Goal: Task Accomplishment & Management: Manage account settings

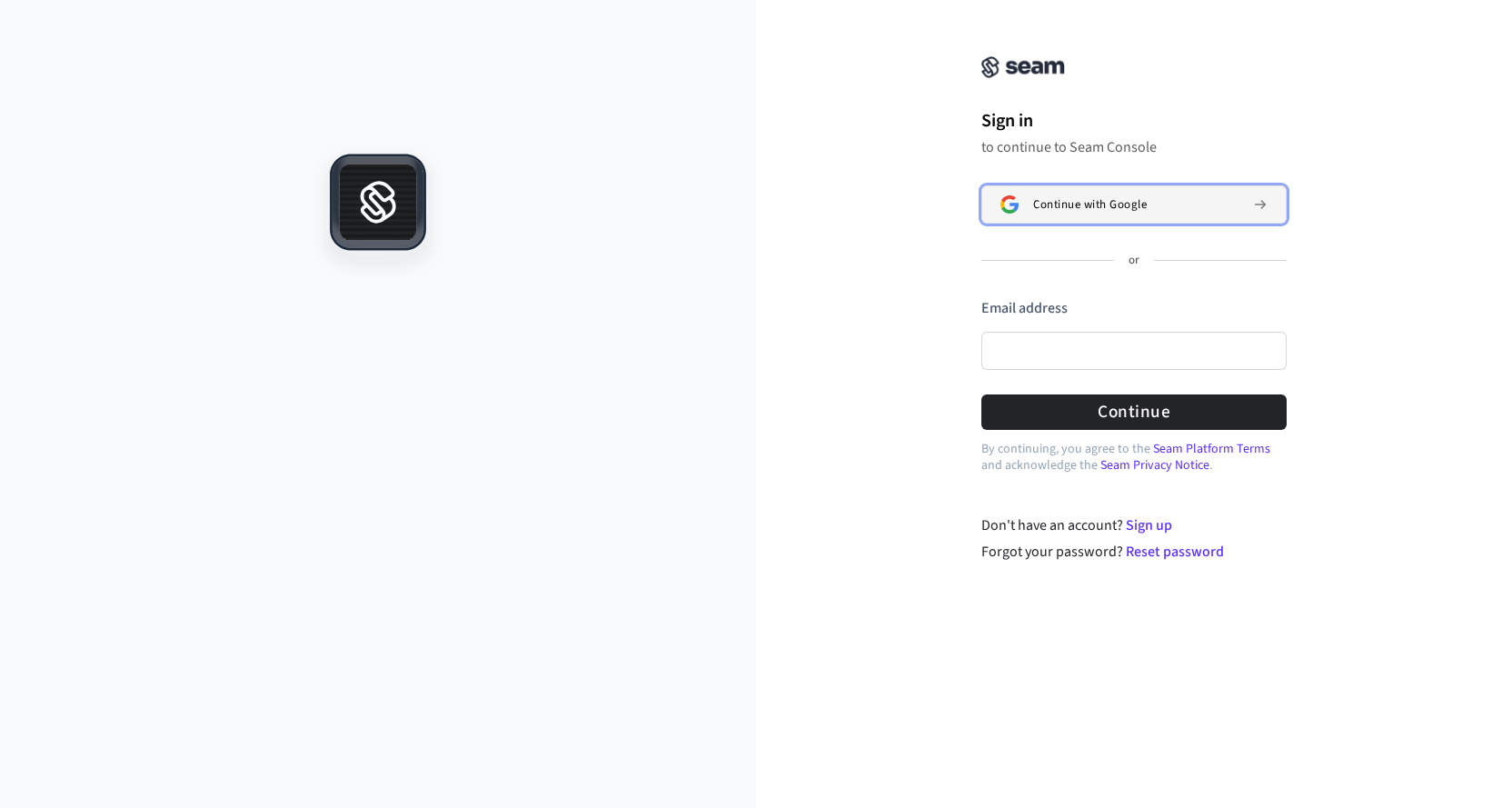
click at [1061, 199] on span "Continue with Google" at bounding box center [1090, 205] width 113 height 15
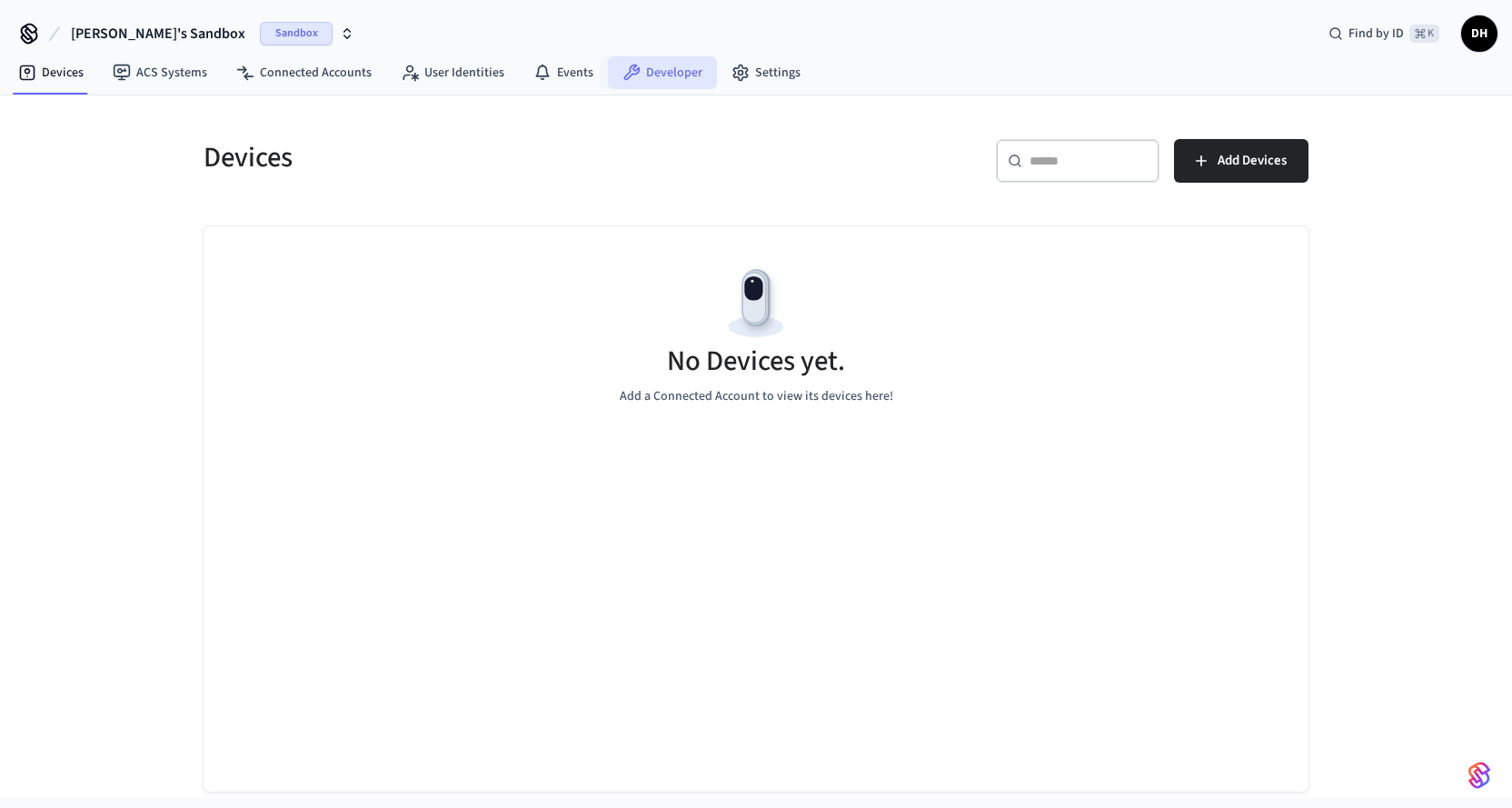
click at [654, 74] on link "Developer" at bounding box center [661, 73] width 109 height 33
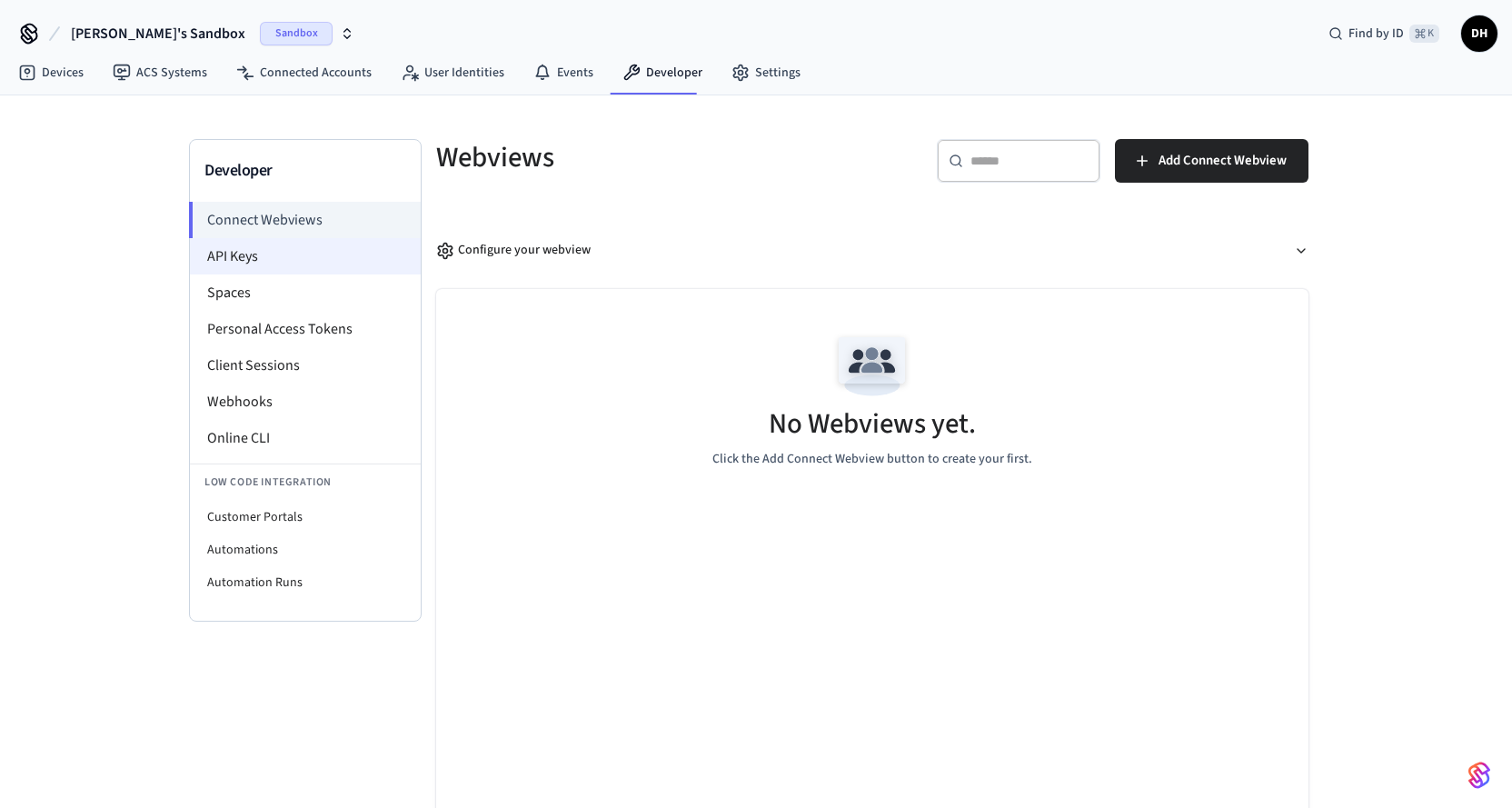
click at [268, 259] on li "API Keys" at bounding box center [305, 257] width 231 height 37
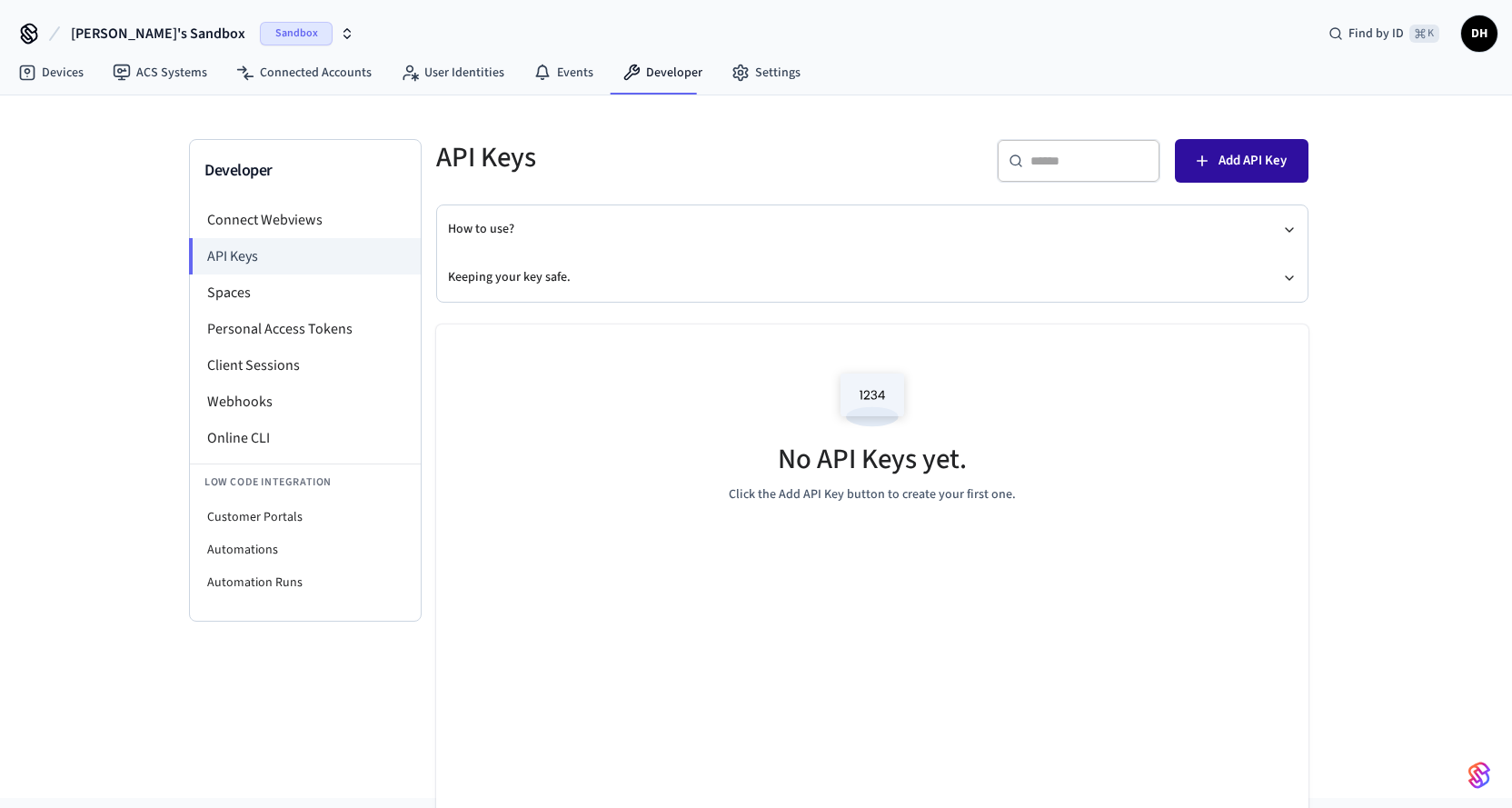
click at [1236, 172] on span "Add API Key" at bounding box center [1253, 161] width 69 height 24
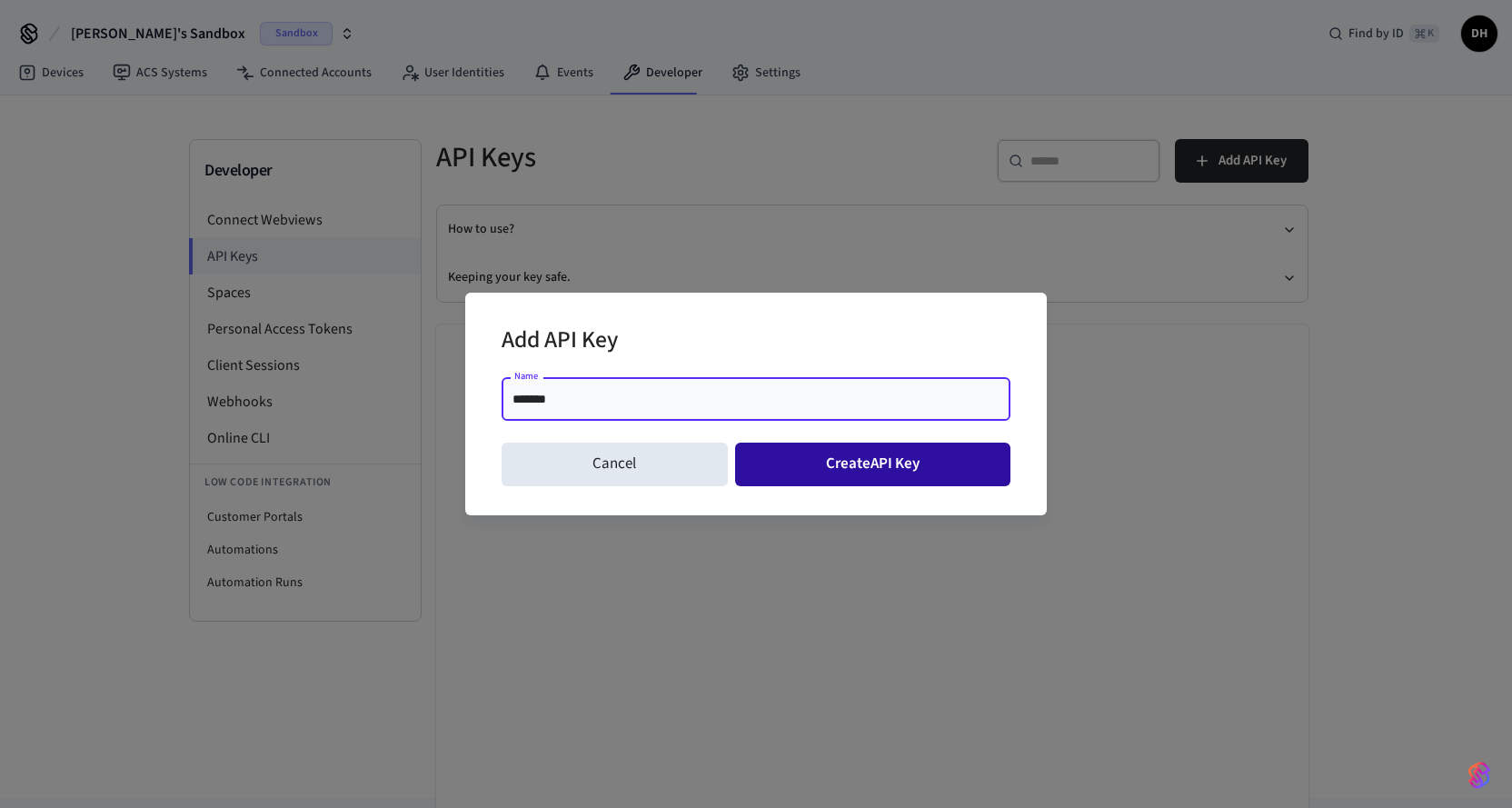
type input "*******"
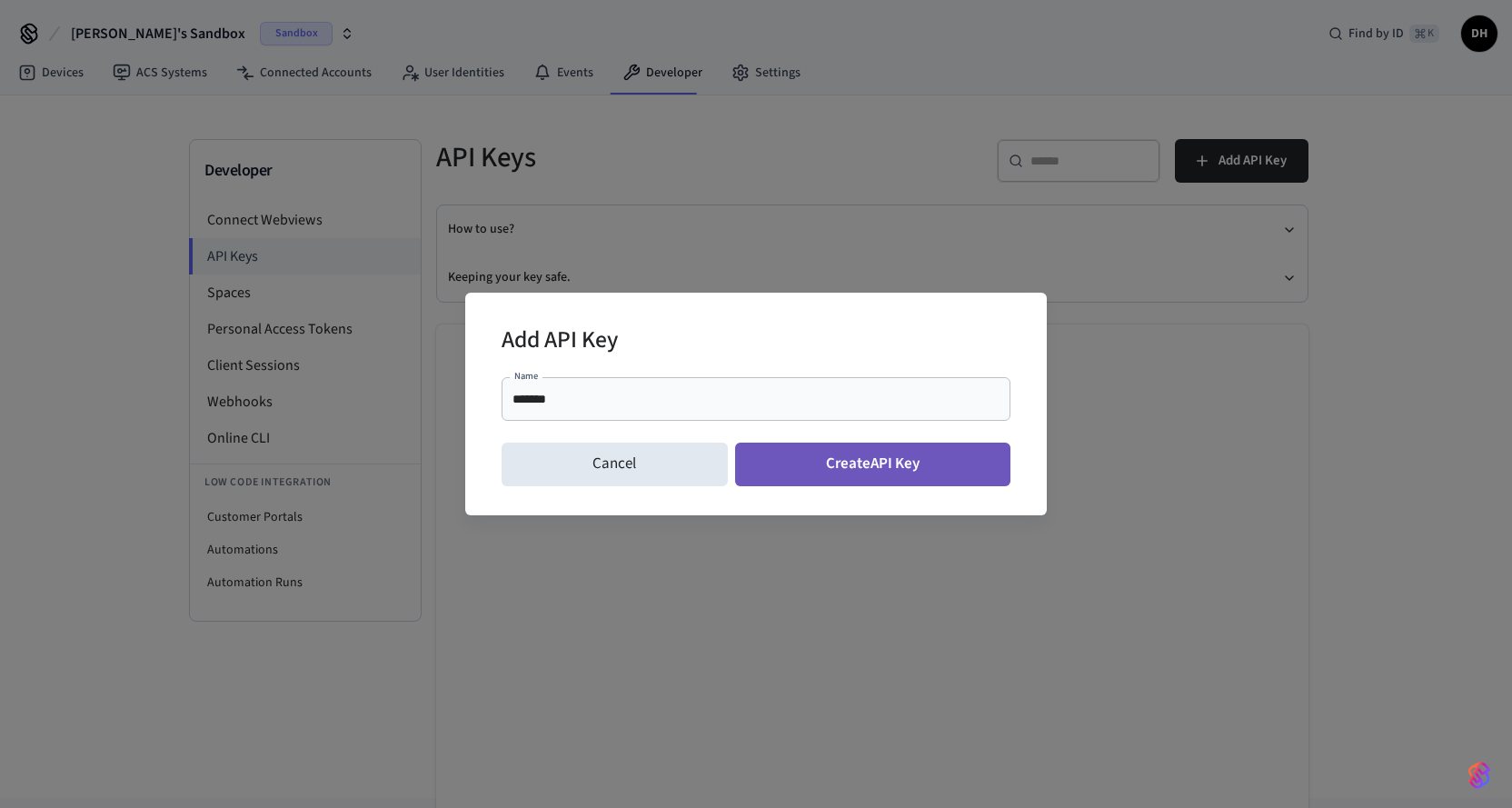
click at [922, 461] on button "Create API Key" at bounding box center [873, 464] width 276 height 44
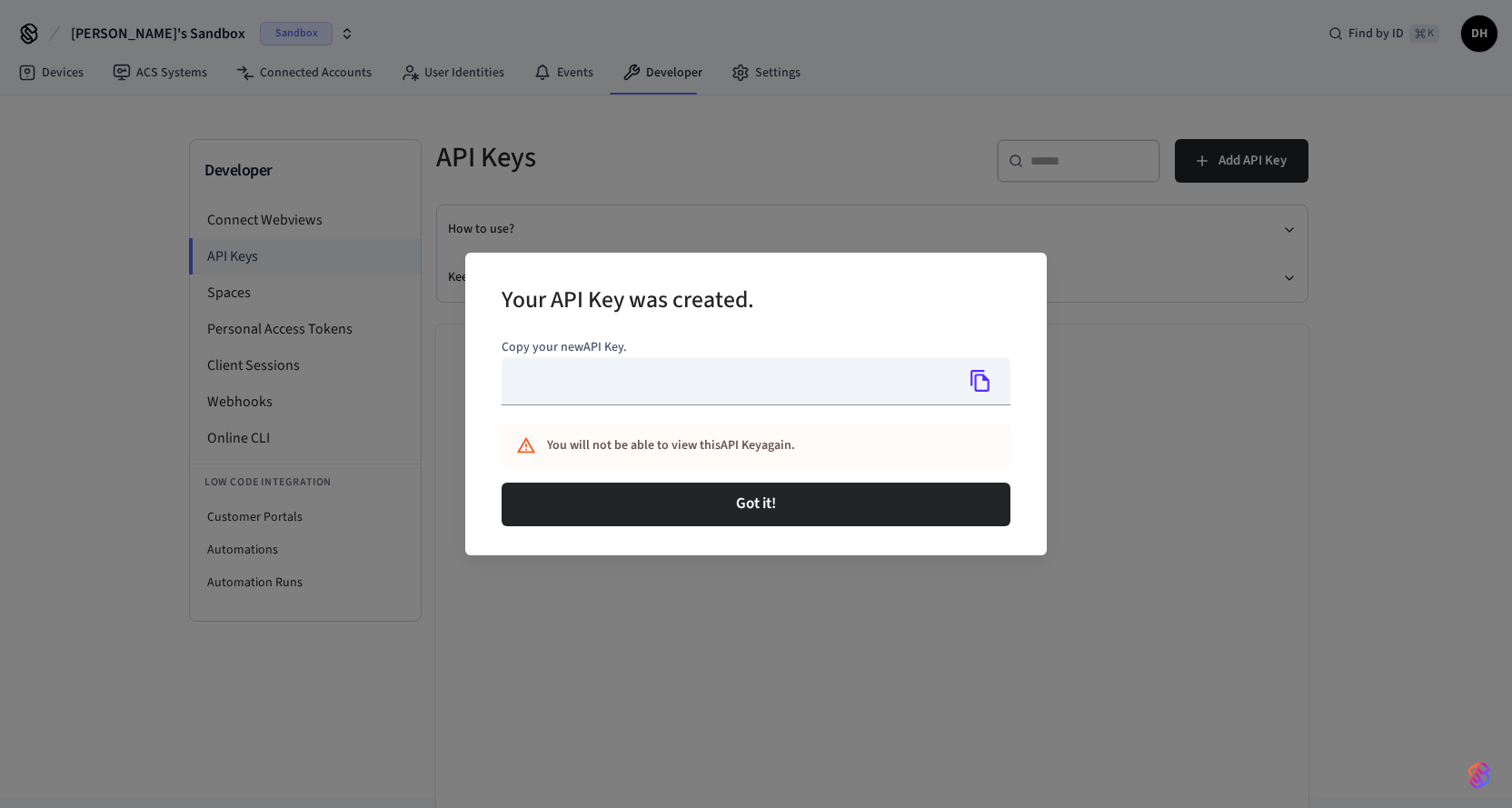
type input "**********"
click at [978, 388] on icon "Copy" at bounding box center [980, 381] width 24 height 24
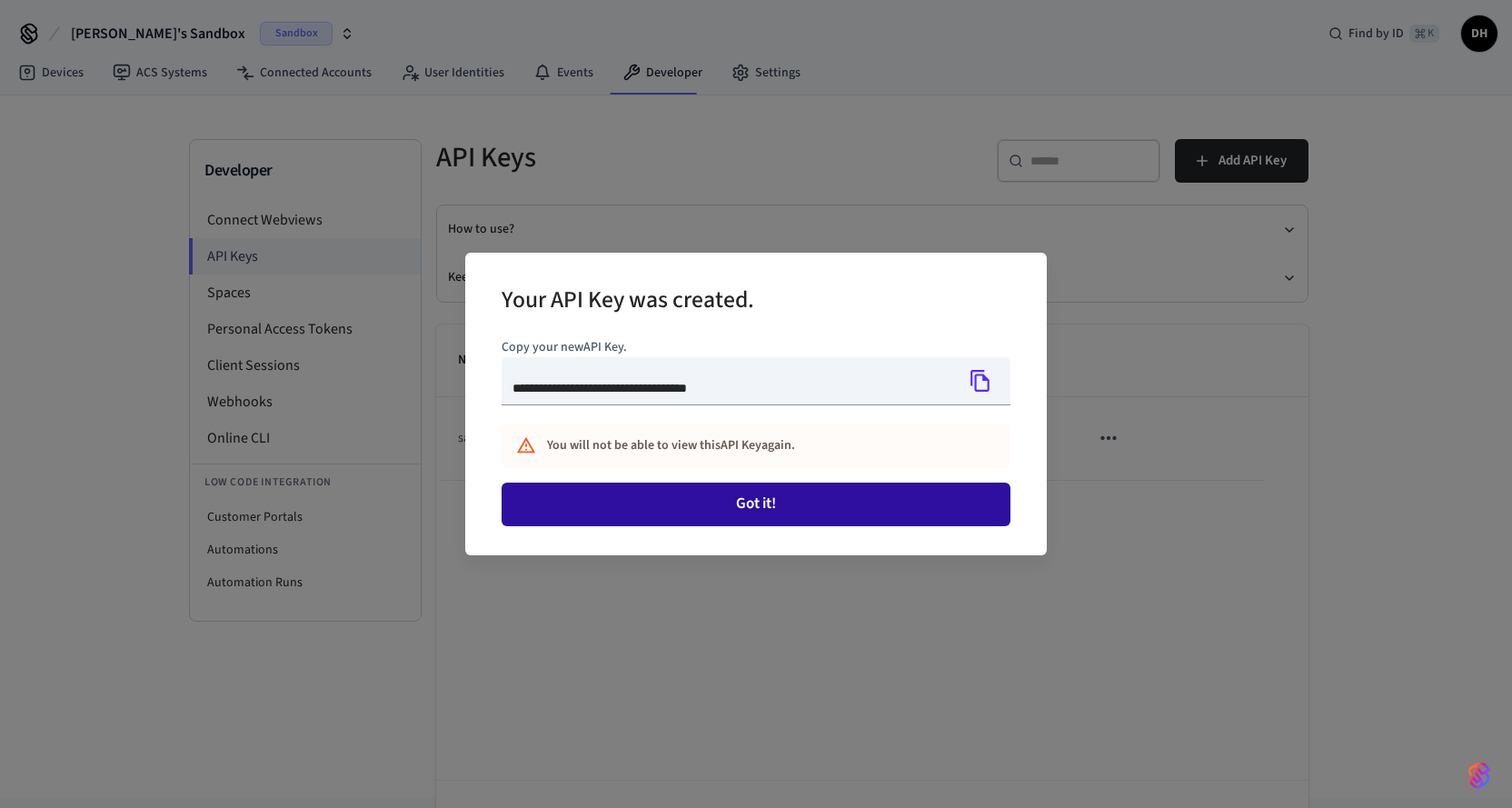
click at [758, 499] on button "Got it!" at bounding box center [756, 505] width 509 height 44
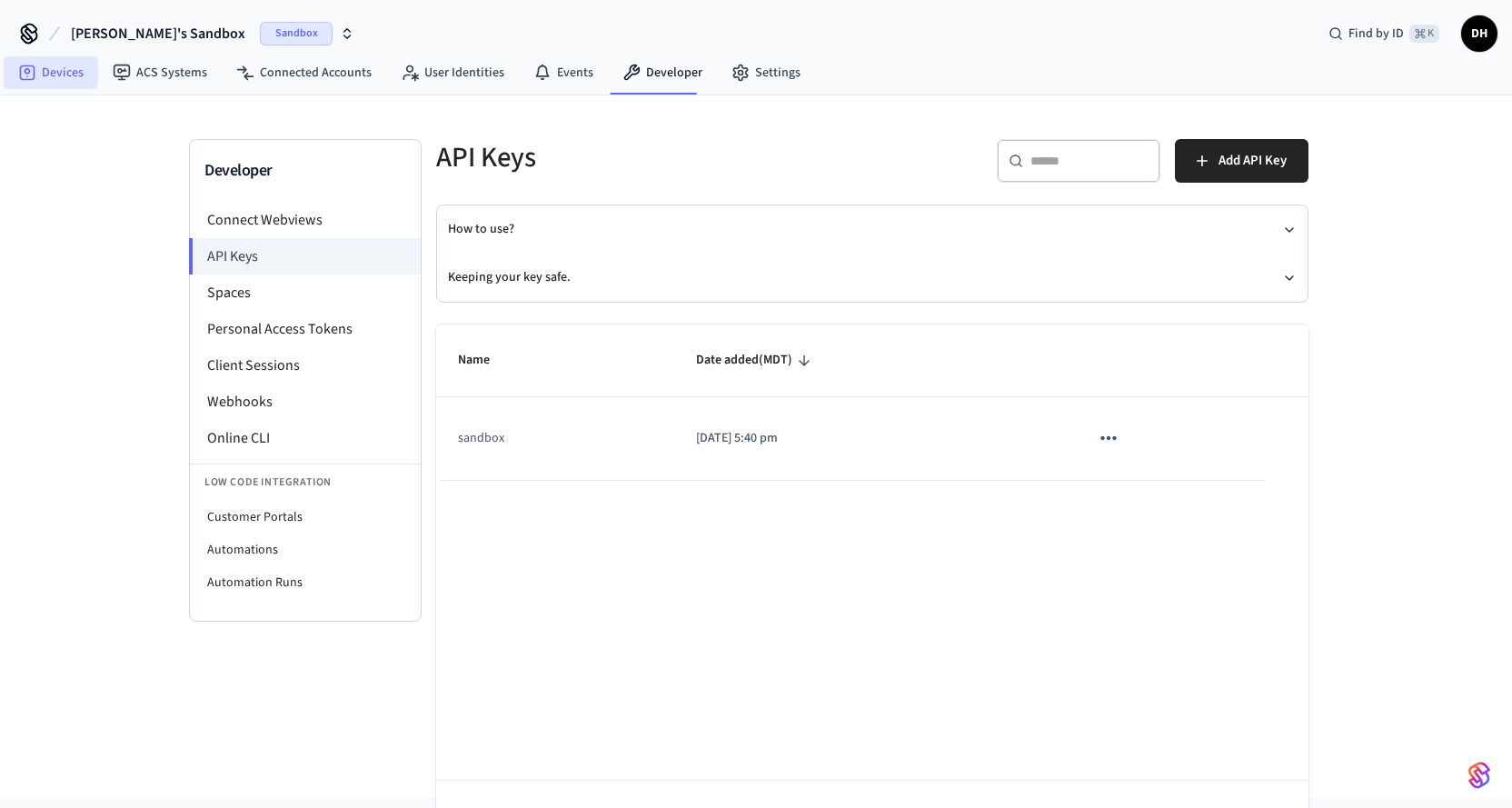
click at [59, 75] on link "Devices" at bounding box center [50, 73] width 94 height 33
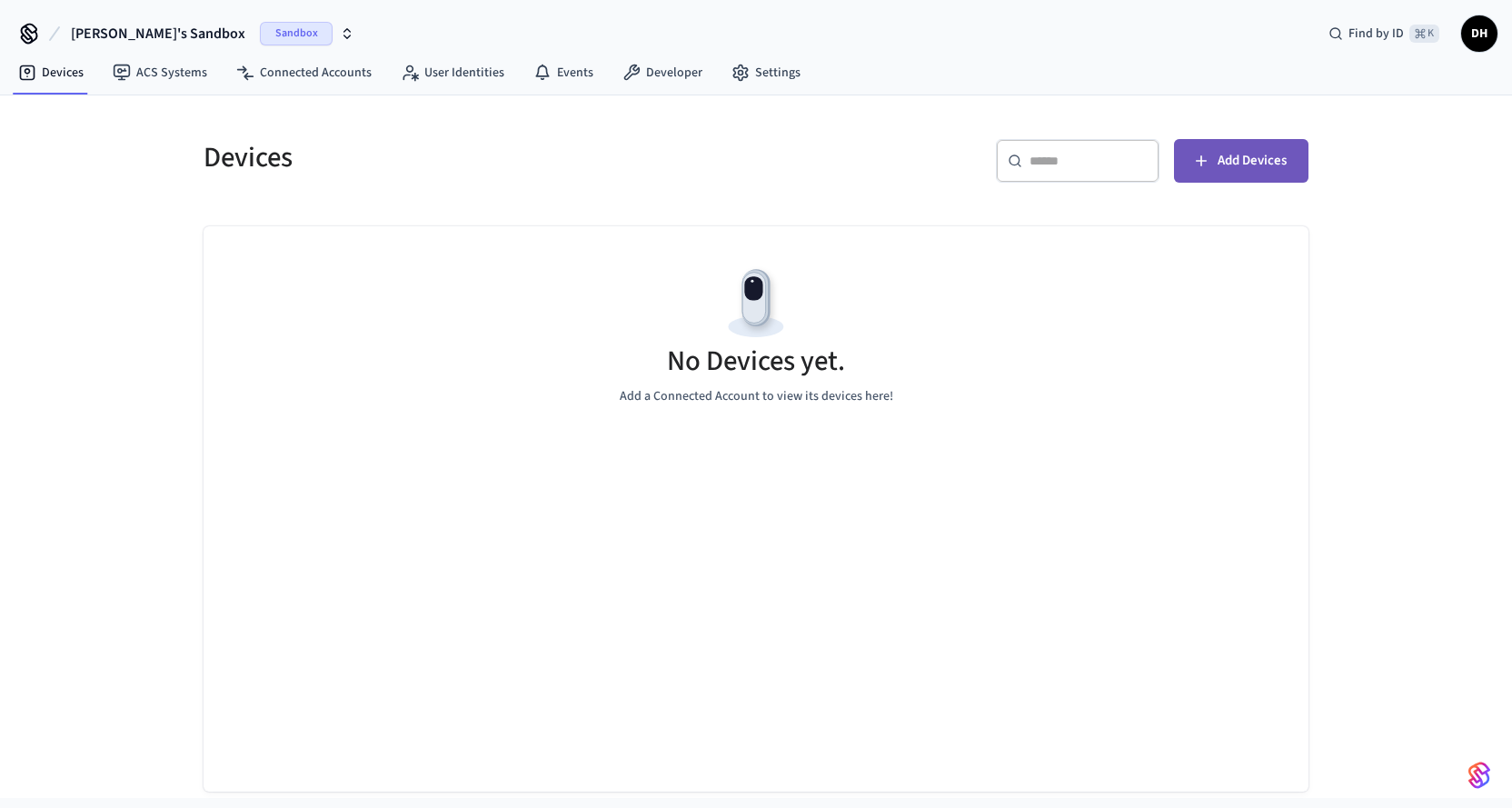
click at [1242, 162] on span "Add Devices" at bounding box center [1253, 161] width 69 height 24
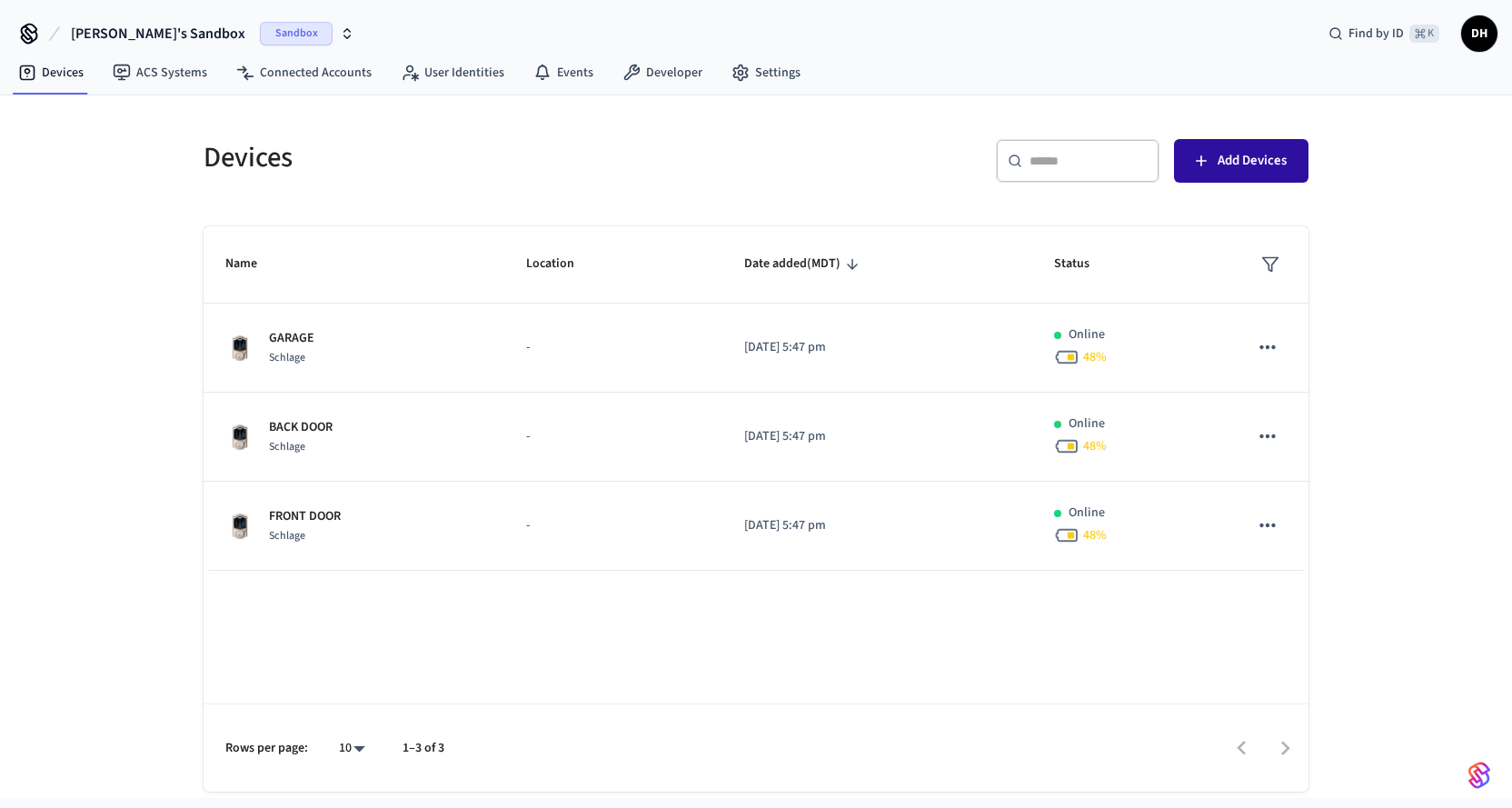
click at [1226, 160] on span "Add Devices" at bounding box center [1253, 161] width 69 height 24
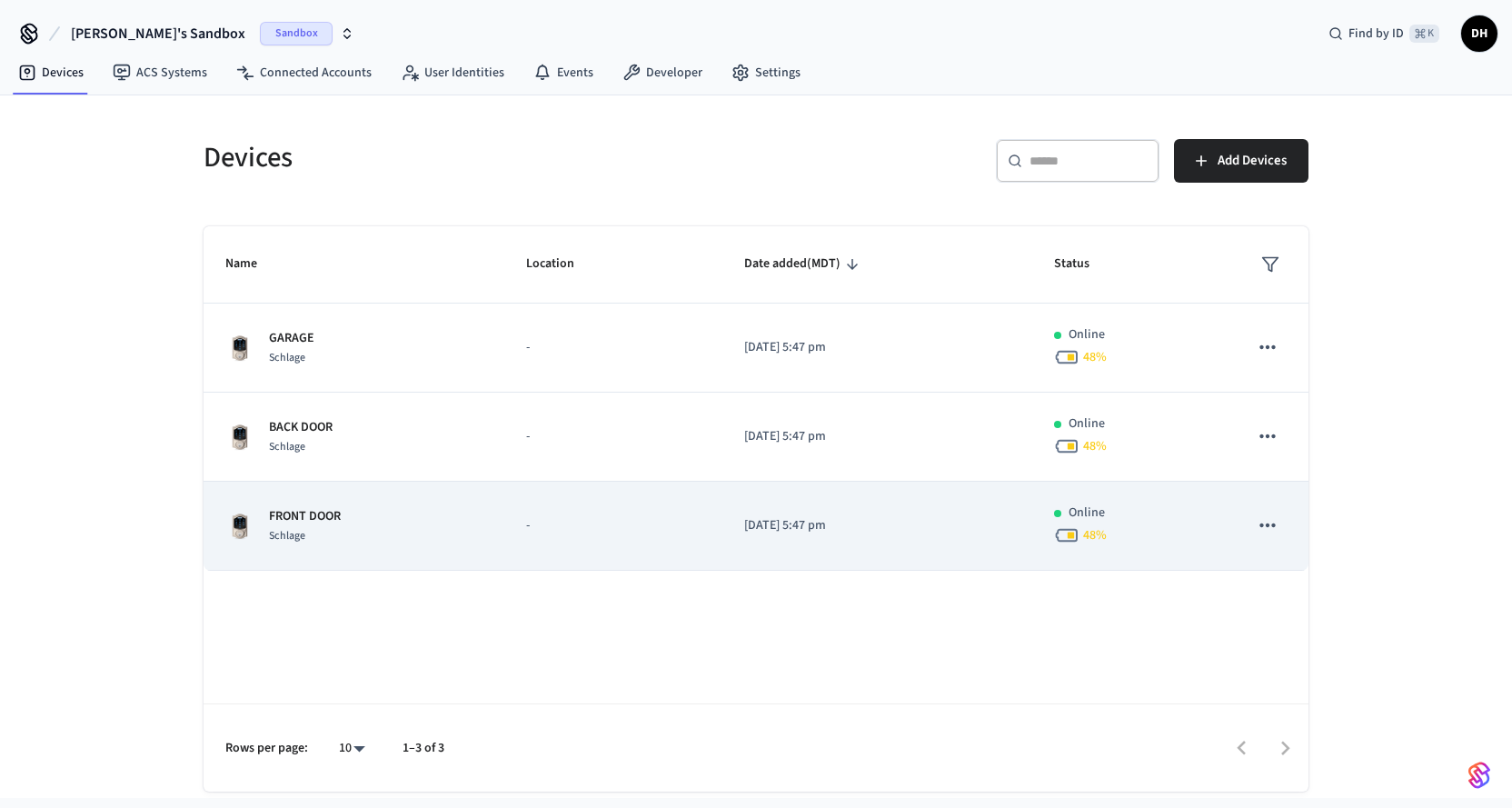
click at [1264, 524] on icon "sticky table" at bounding box center [1268, 526] width 24 height 24
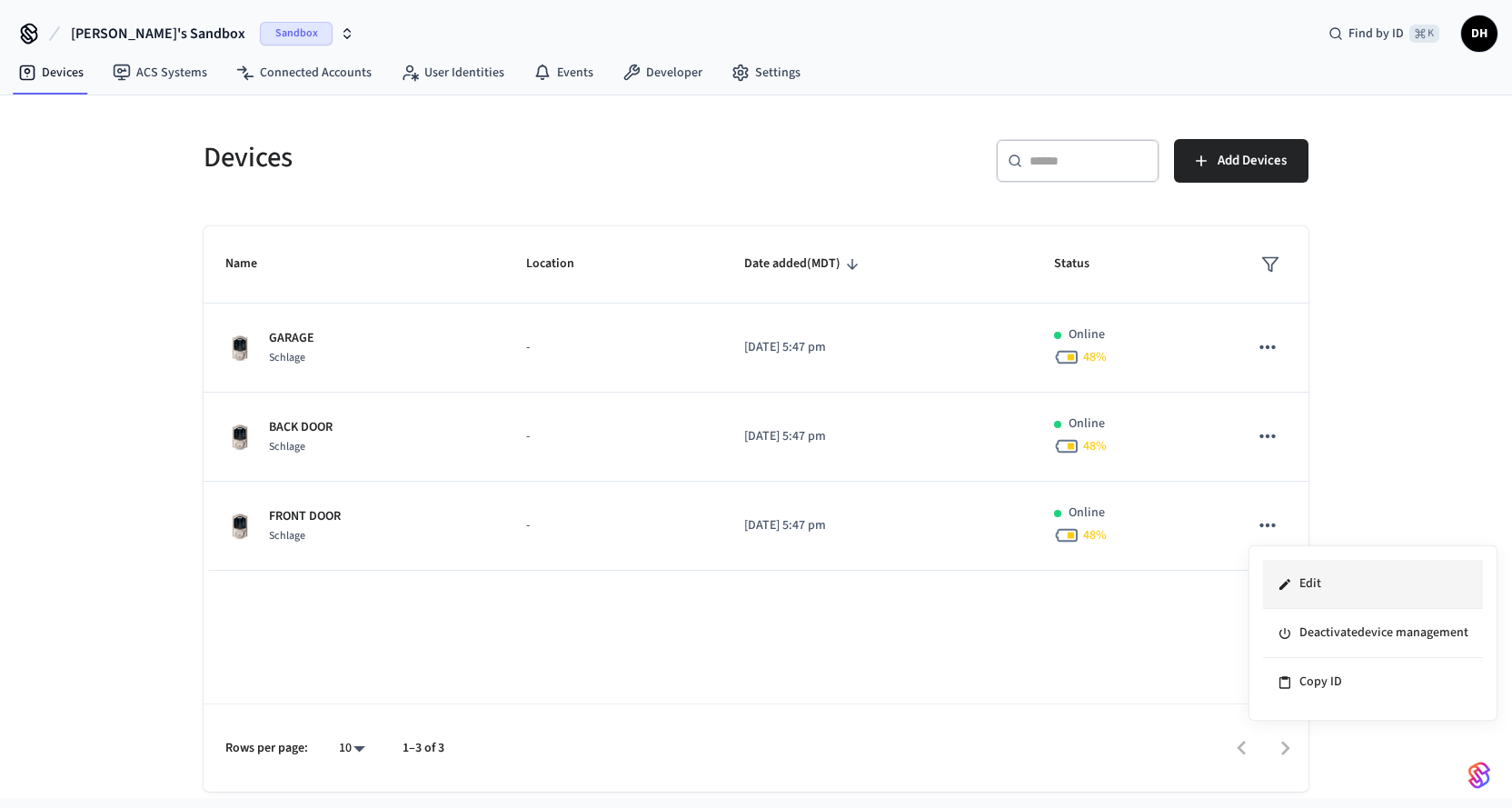
click at [1312, 583] on li "Edit" at bounding box center [1373, 585] width 220 height 49
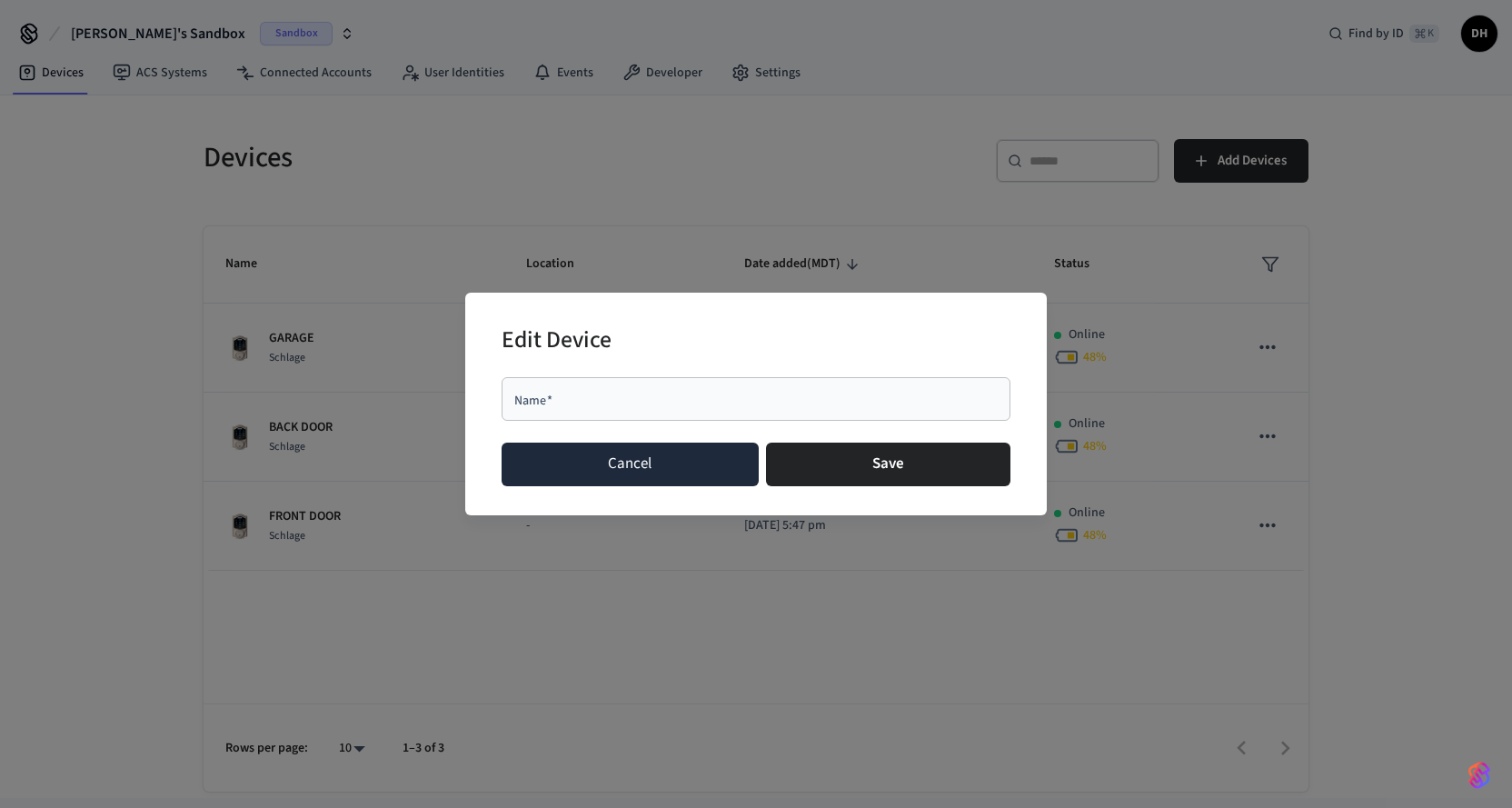
click at [670, 481] on button "Cancel" at bounding box center [630, 464] width 258 height 44
